Goal: Task Accomplishment & Management: Use online tool/utility

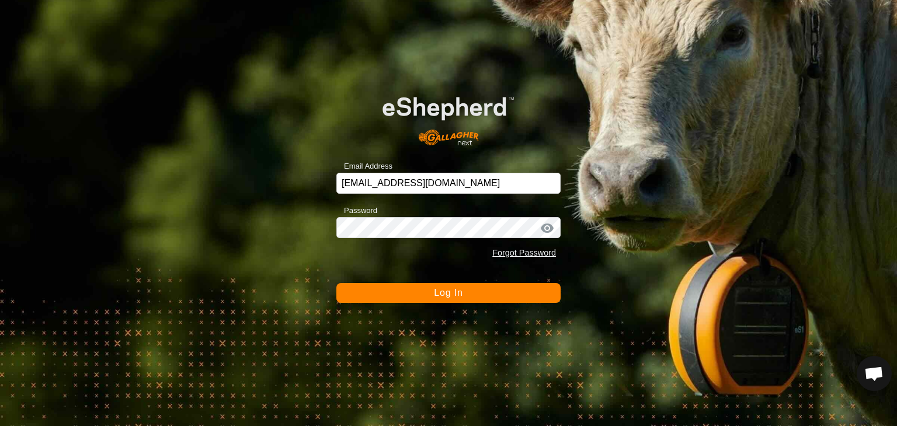
click at [474, 294] on button "Log In" at bounding box center [448, 293] width 224 height 20
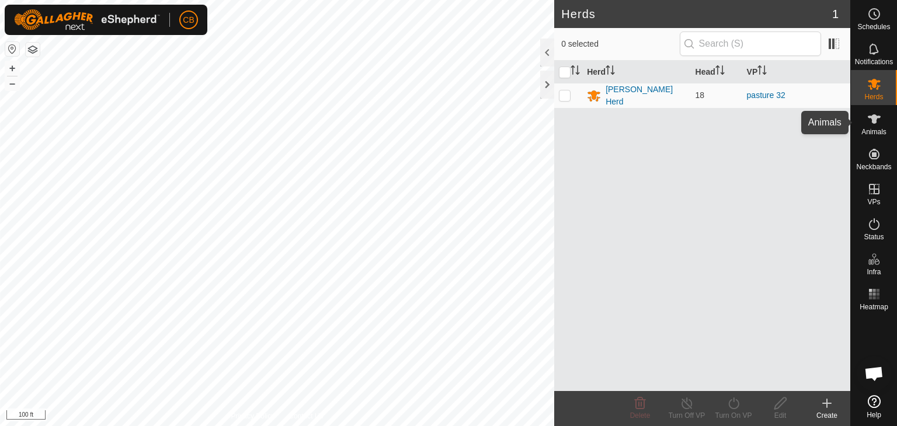
click at [872, 117] on icon at bounding box center [874, 118] width 13 height 9
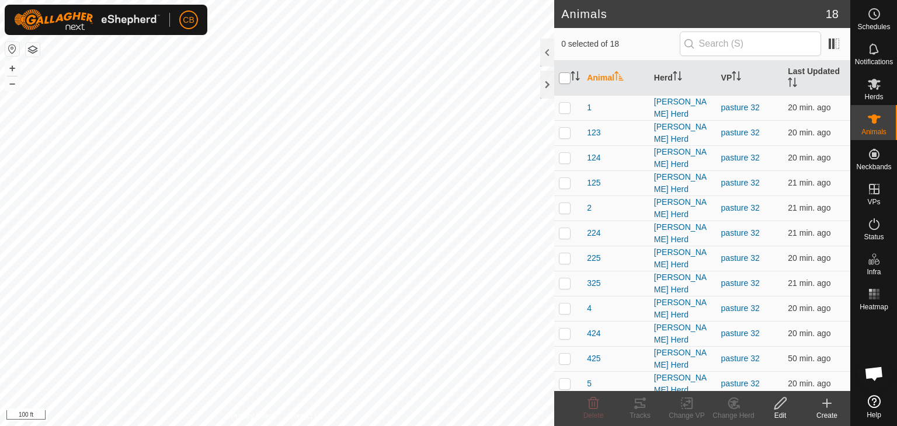
click at [563, 79] on input "checkbox" at bounding box center [565, 78] width 12 height 12
checkbox input "true"
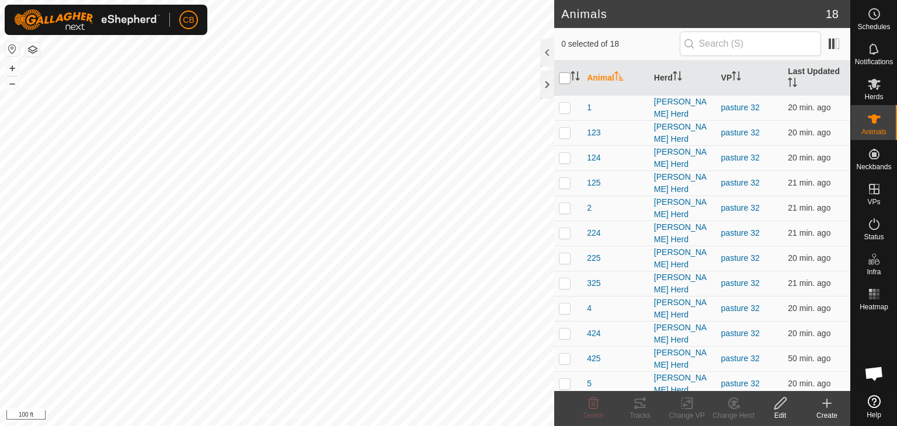
checkbox input "true"
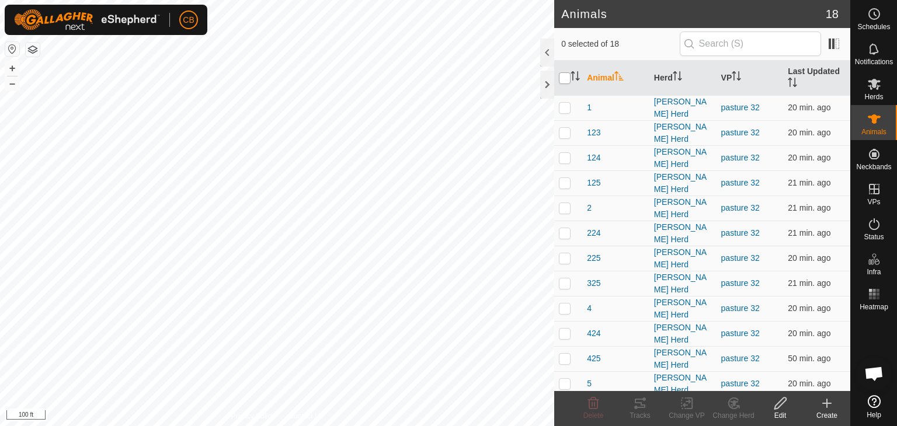
checkbox input "true"
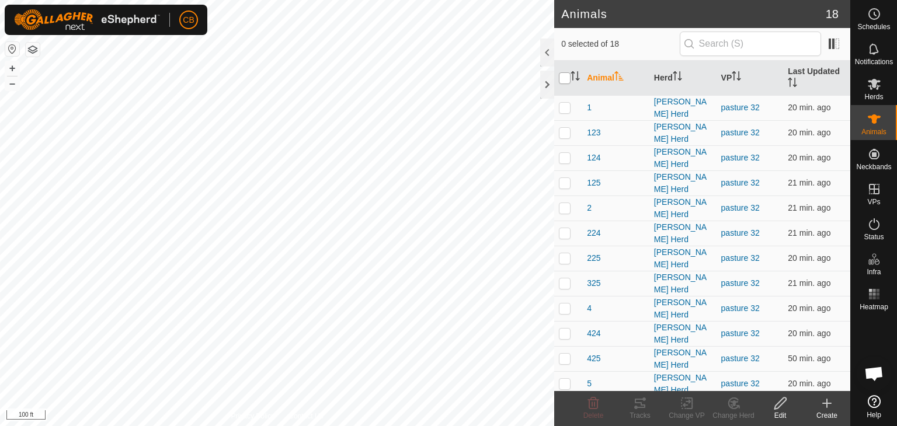
checkbox input "true"
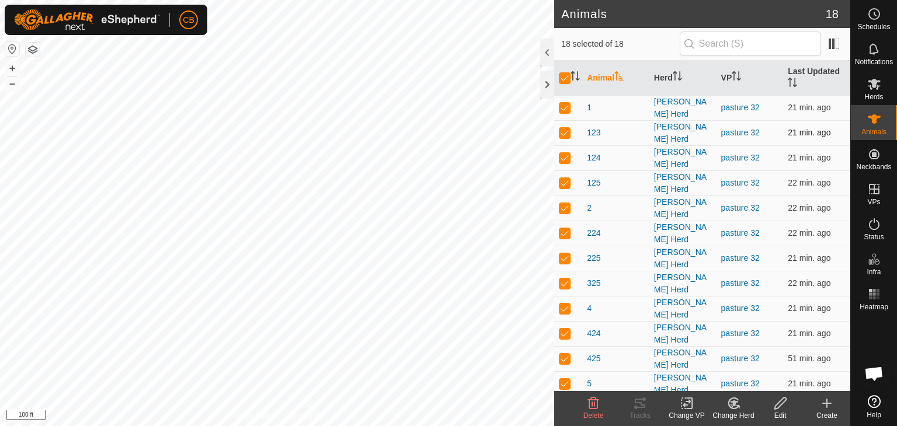
click at [643, 127] on td "123" at bounding box center [615, 132] width 67 height 25
click at [685, 402] on icon at bounding box center [687, 404] width 15 height 14
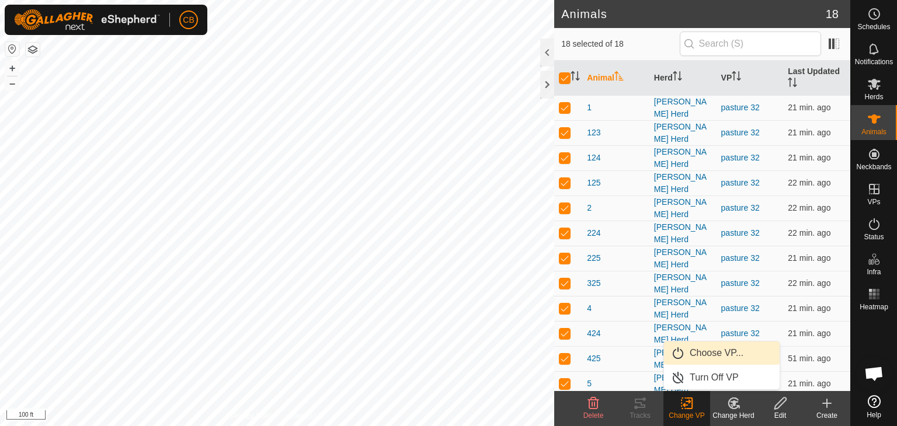
click at [699, 357] on link "Choose VP..." at bounding box center [722, 353] width 116 height 23
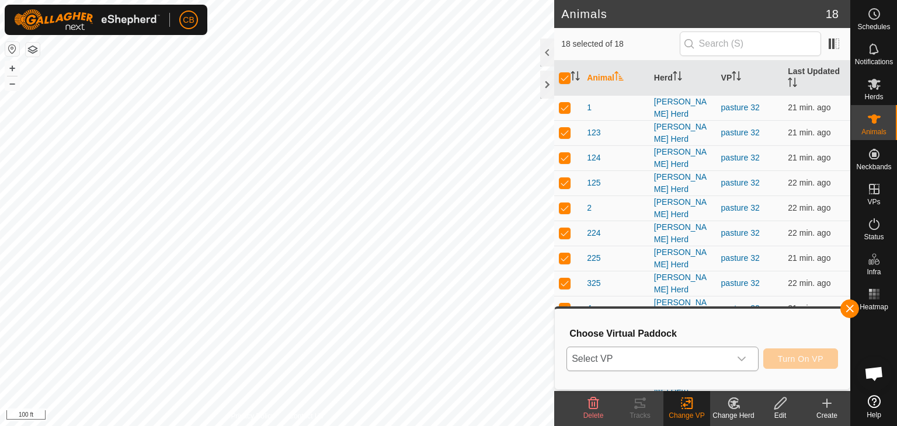
click at [741, 357] on icon "dropdown trigger" at bounding box center [741, 359] width 9 height 9
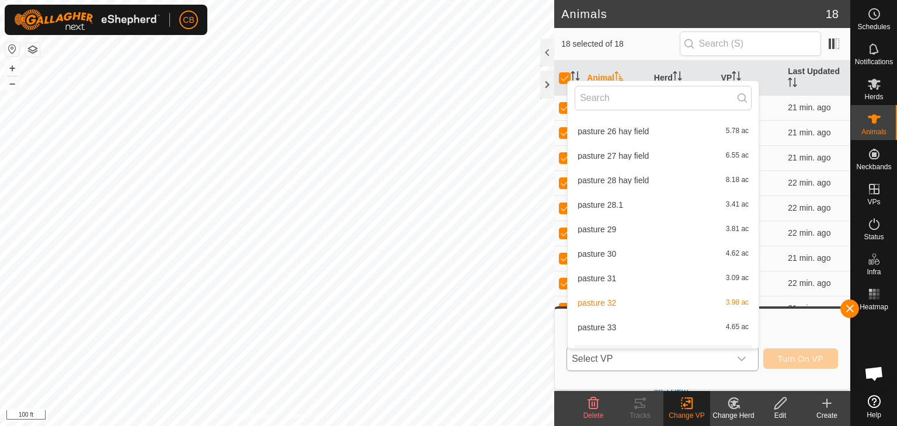
scroll to position [363, 0]
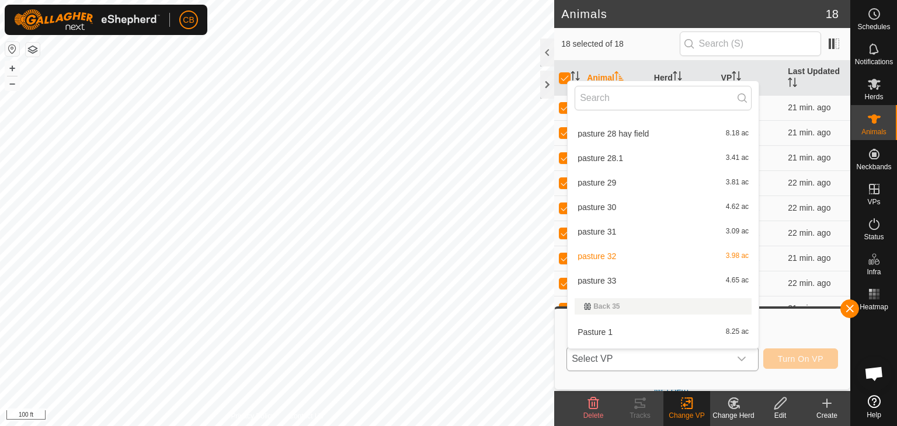
click at [624, 279] on li "pasture 33 4.65 ac" at bounding box center [663, 280] width 191 height 23
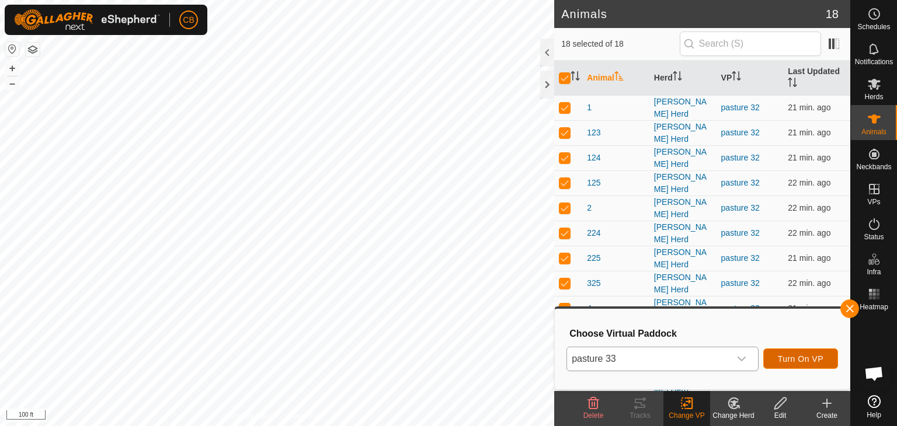
click at [807, 356] on span "Turn On VP" at bounding box center [801, 359] width 46 height 9
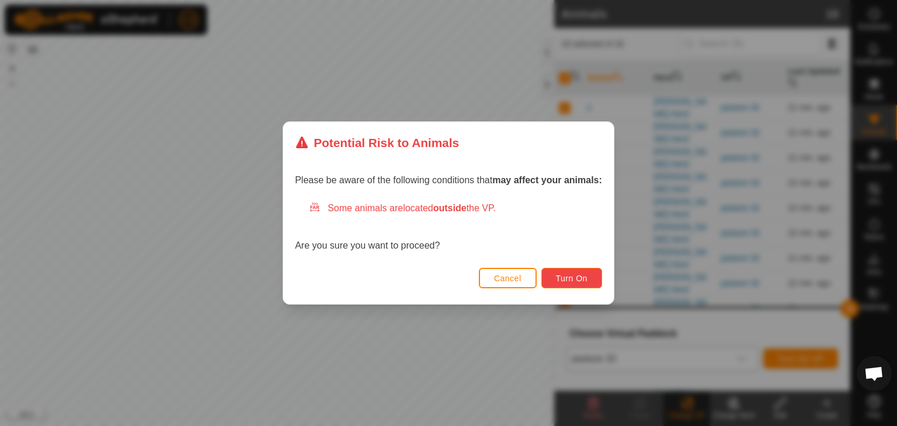
click at [586, 274] on span "Turn On" at bounding box center [572, 278] width 32 height 9
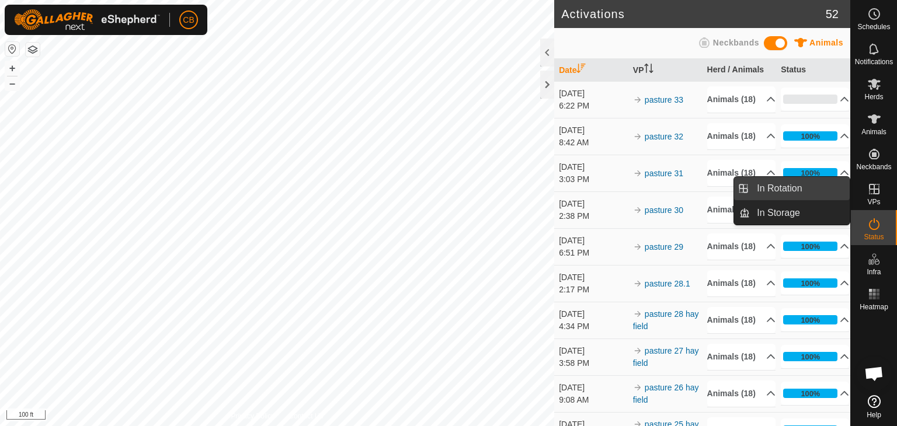
click at [815, 188] on link "In Rotation" at bounding box center [800, 188] width 100 height 23
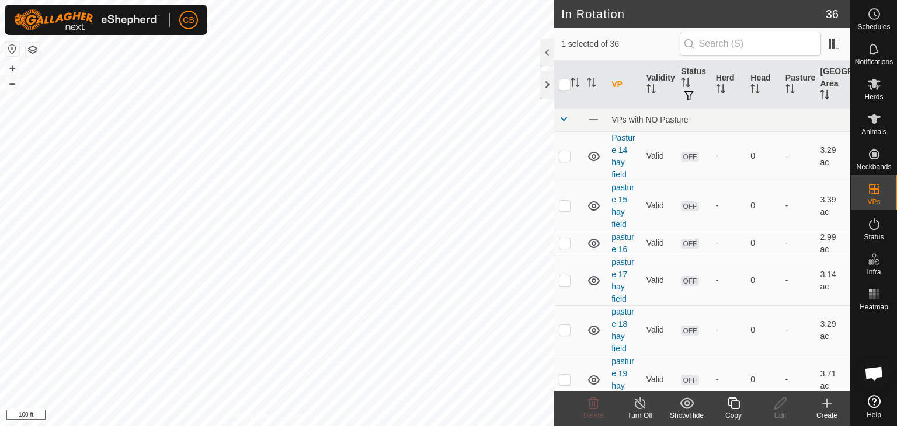
click at [829, 407] on icon at bounding box center [827, 404] width 14 height 14
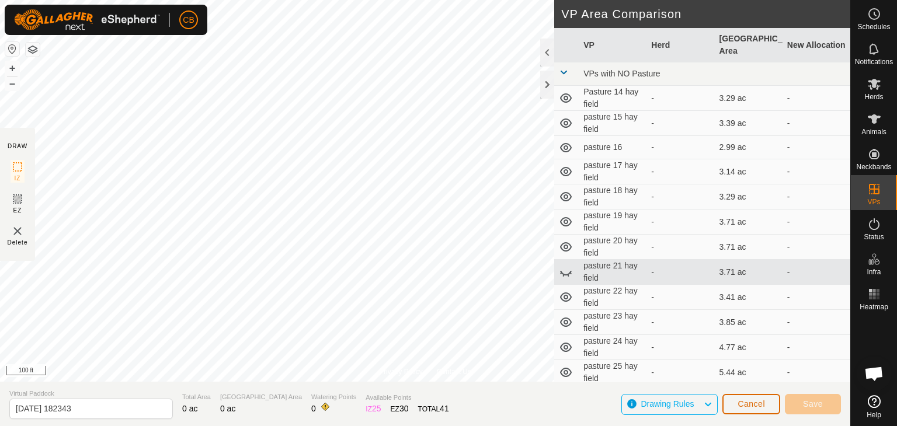
click at [762, 404] on span "Cancel" at bounding box center [751, 404] width 27 height 9
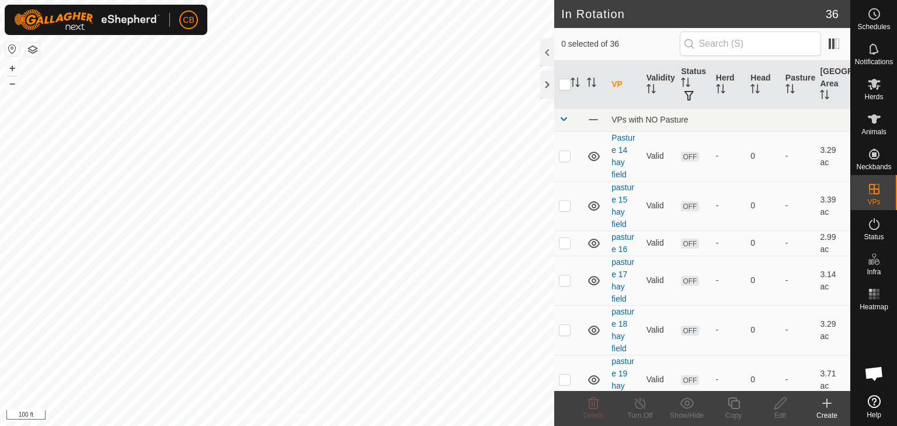
click at [827, 411] on div "Create" at bounding box center [827, 416] width 47 height 11
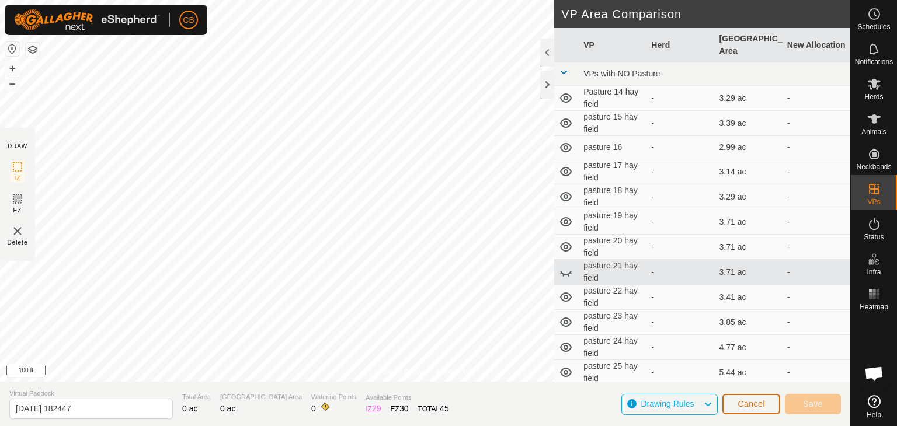
click at [755, 404] on span "Cancel" at bounding box center [751, 404] width 27 height 9
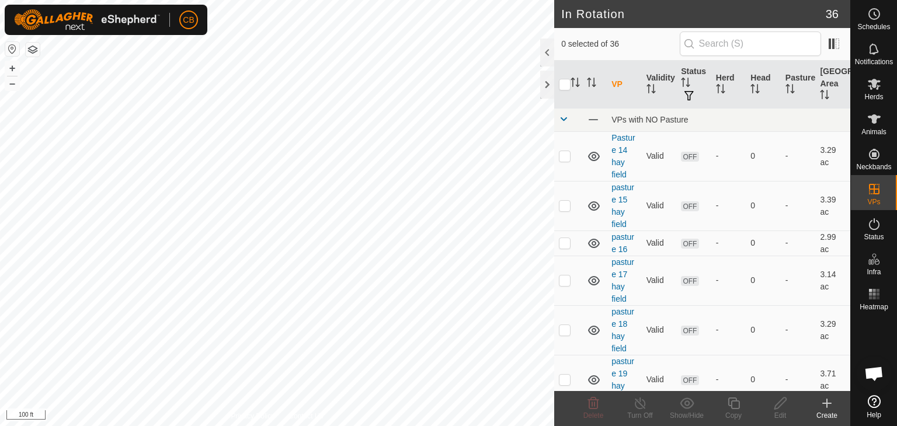
click at [828, 407] on icon at bounding box center [827, 404] width 14 height 14
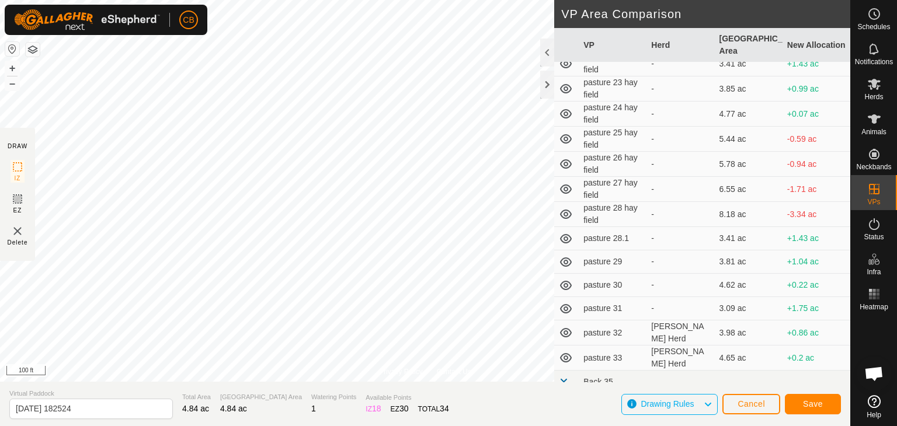
scroll to position [257, 0]
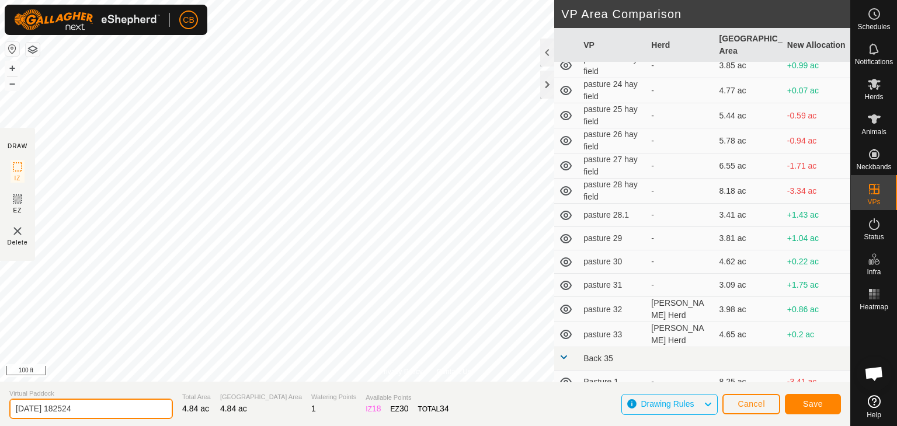
click at [107, 412] on input "[DATE] 182524" at bounding box center [91, 409] width 164 height 20
type input "2"
type input "pasture 34"
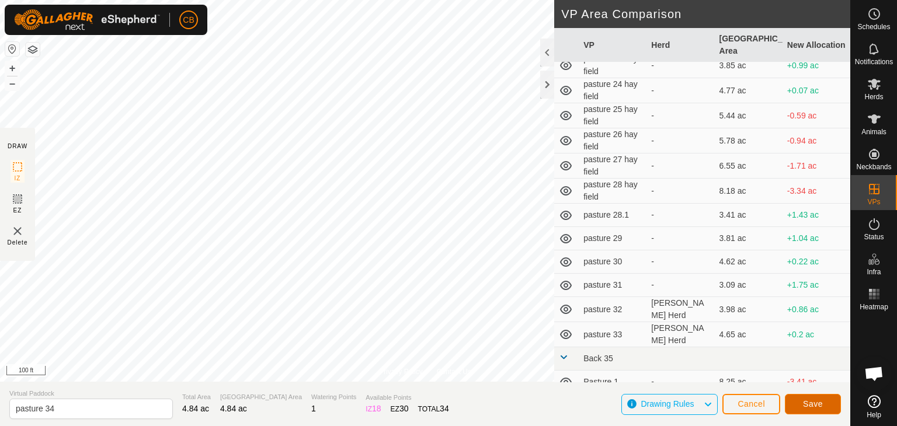
click at [811, 403] on span "Save" at bounding box center [813, 404] width 20 height 9
